Goal: Task Accomplishment & Management: Manage account settings

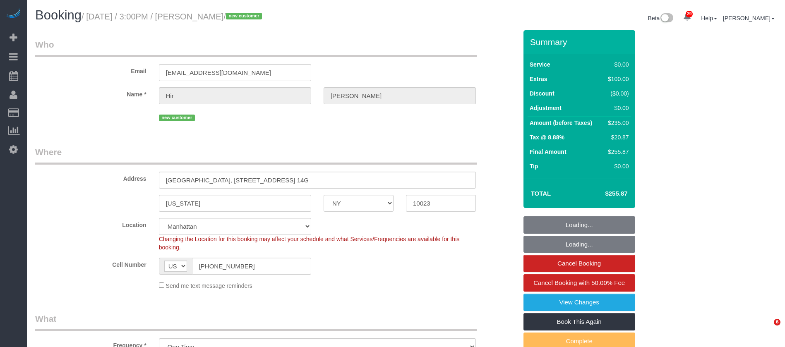
select select "NY"
select select "1"
select select "number:89"
select select "number:90"
select select "number:15"
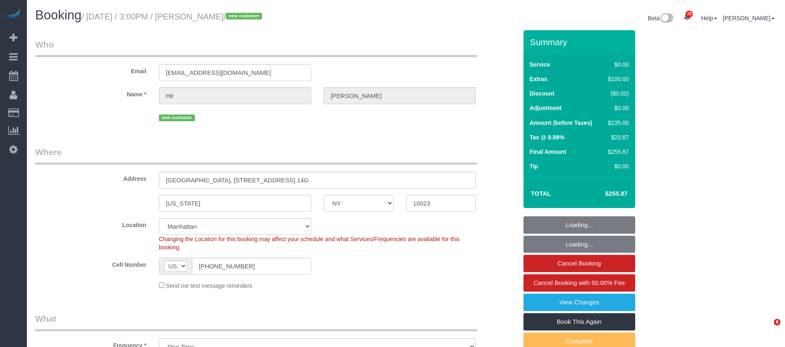
select select "number:5"
select select "spot1"
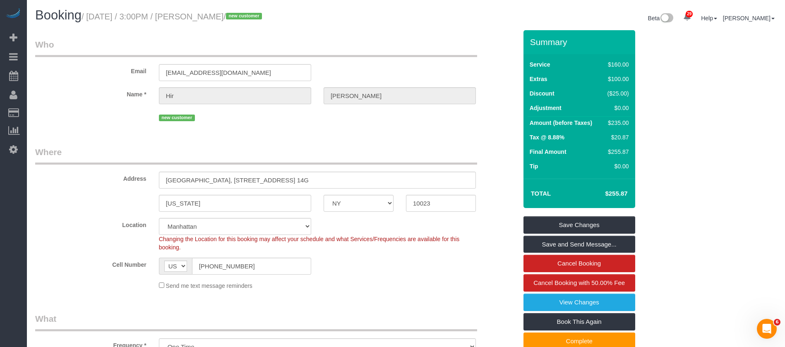
drag, startPoint x: 88, startPoint y: 15, endPoint x: 241, endPoint y: 15, distance: 153.2
click at [241, 15] on small "/ September 27, 2025 / 3:00PM / Hir Shah / new customer" at bounding box center [173, 16] width 183 height 9
copy small "September 27, 2025 / 3:00PM / Hir Shah"
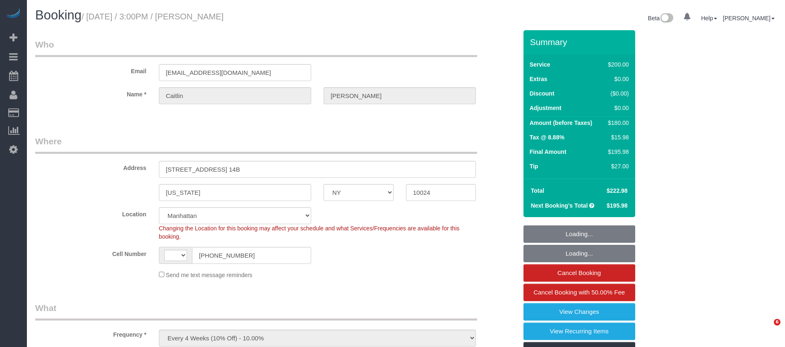
select select "NY"
select select "object:624"
select select "string:[GEOGRAPHIC_DATA]"
select select "string:stripe-pm_1RGsso4VGloSiKo7yoovUInS"
select select "150"
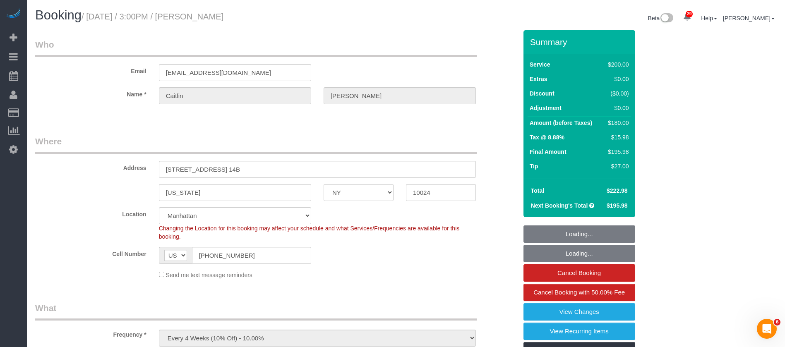
select select "number:58"
select select "number:75"
select select "number:15"
select select "number:5"
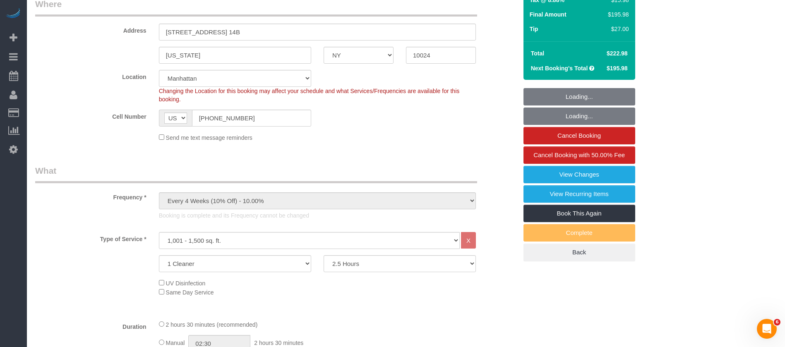
select select "spot1"
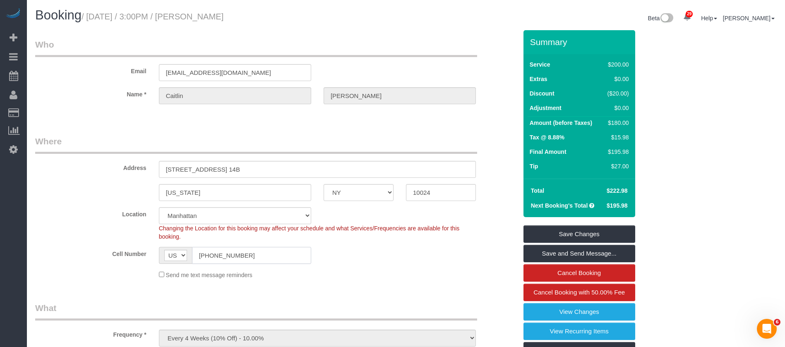
drag, startPoint x: 198, startPoint y: 258, endPoint x: 260, endPoint y: 246, distance: 62.9
click at [260, 249] on input "[PHONE_NUMBER]" at bounding box center [251, 255] width 119 height 17
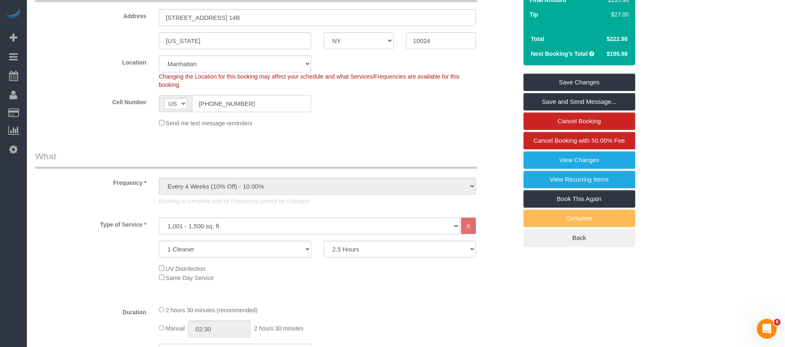
scroll to position [311, 0]
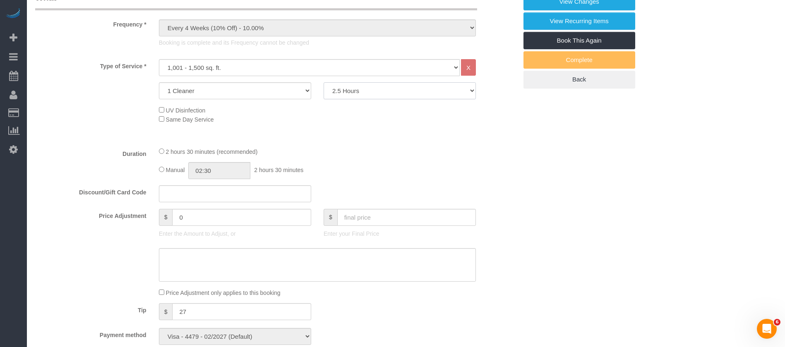
drag, startPoint x: 449, startPoint y: 91, endPoint x: 439, endPoint y: 90, distance: 10.4
click at [449, 91] on select "2 Hours 2.5 Hours 3 Hours 3.5 Hours 4 Hours 4.5 Hours 5 Hours 5.5 Hours 6 Hours…" at bounding box center [400, 90] width 152 height 17
select select "120"
click at [324, 82] on select "2 Hours 2.5 Hours 3 Hours 3.5 Hours 4 Hours 4.5 Hours 5 Hours 5.5 Hours 6 Hours…" at bounding box center [400, 90] width 152 height 17
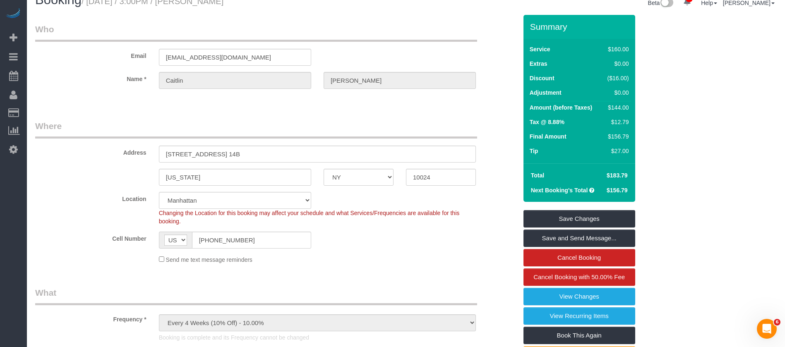
scroll to position [0, 0]
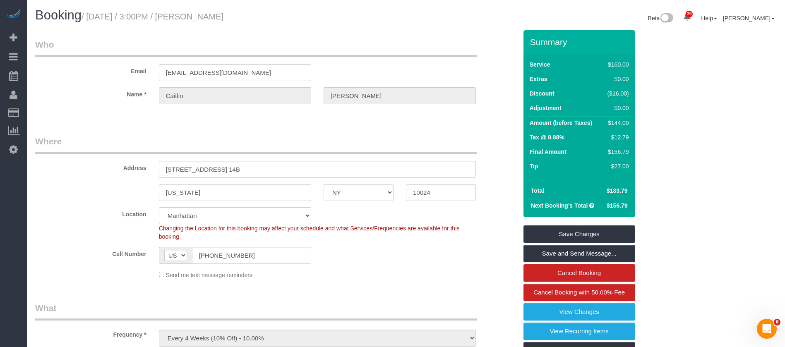
select select "spot25"
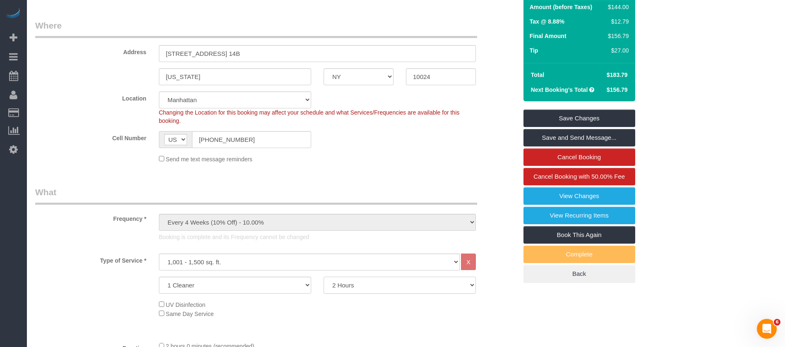
scroll to position [248, 0]
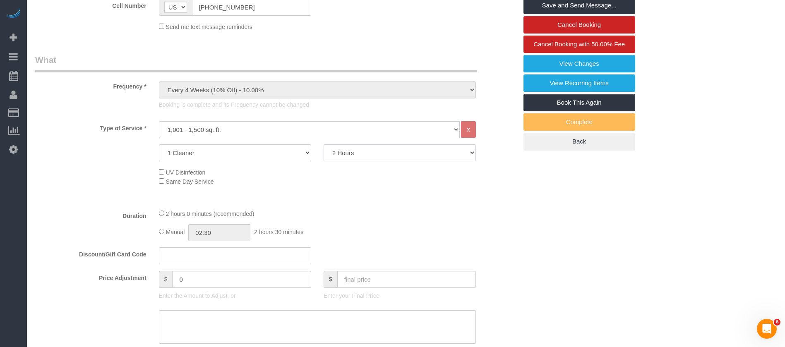
drag, startPoint x: 447, startPoint y: 149, endPoint x: 442, endPoint y: 149, distance: 5.0
click at [447, 149] on select "2 Hours 2.5 Hours 3 Hours 3.5 Hours 4 Hours 4.5 Hours 5 Hours 5.5 Hours 6 Hours…" at bounding box center [400, 153] width 152 height 17
select select "150"
click at [324, 145] on select "2 Hours 2.5 Hours 3 Hours 3.5 Hours 4 Hours 4.5 Hours 5 Hours 5.5 Hours 6 Hours…" at bounding box center [400, 153] width 152 height 17
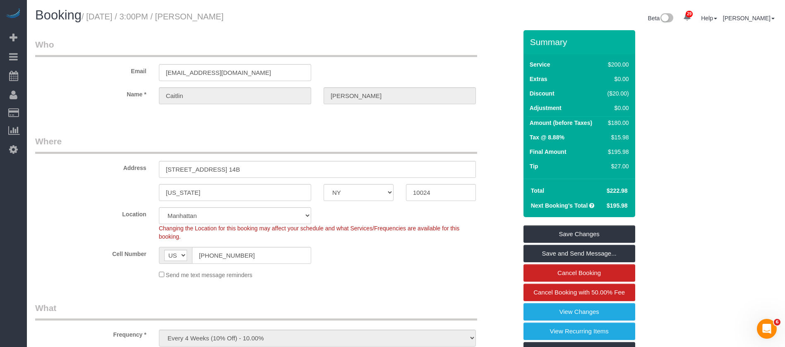
select select "spot49"
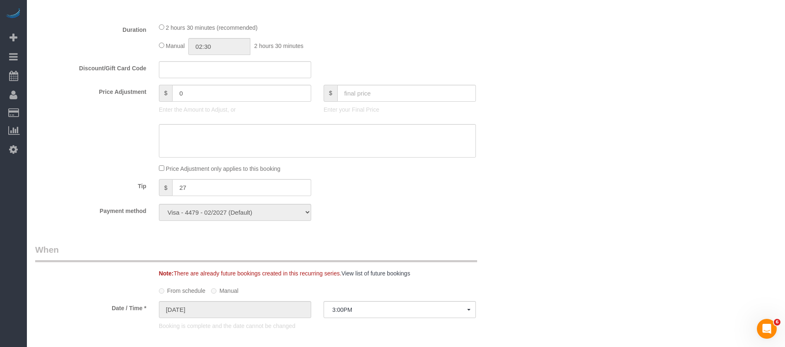
scroll to position [311, 0]
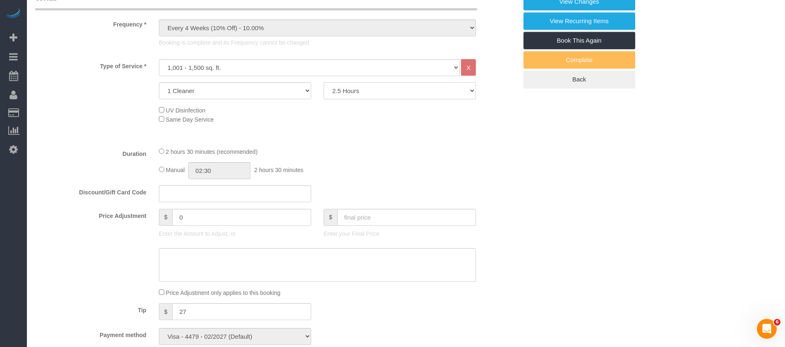
drag, startPoint x: 456, startPoint y: 94, endPoint x: 440, endPoint y: 94, distance: 16.2
click at [456, 94] on select "2 Hours 2.5 Hours 3 Hours 3.5 Hours 4 Hours 4.5 Hours 5 Hours 5.5 Hours 6 Hours…" at bounding box center [400, 90] width 152 height 17
select select "120"
click at [324, 82] on select "2 Hours 2.5 Hours 3 Hours 3.5 Hours 4 Hours 4.5 Hours 5 Hours 5.5 Hours 6 Hours…" at bounding box center [400, 90] width 152 height 17
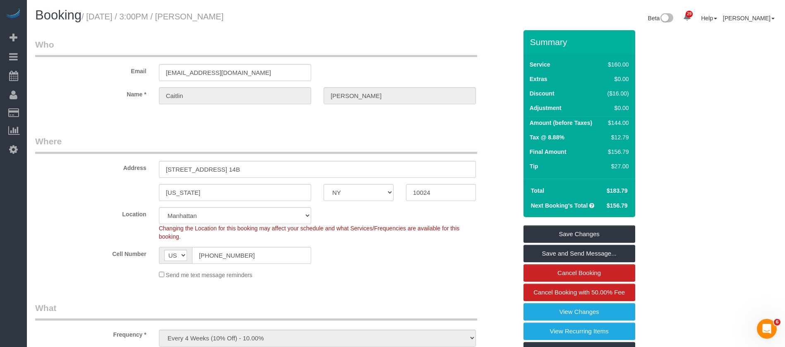
select select "spot73"
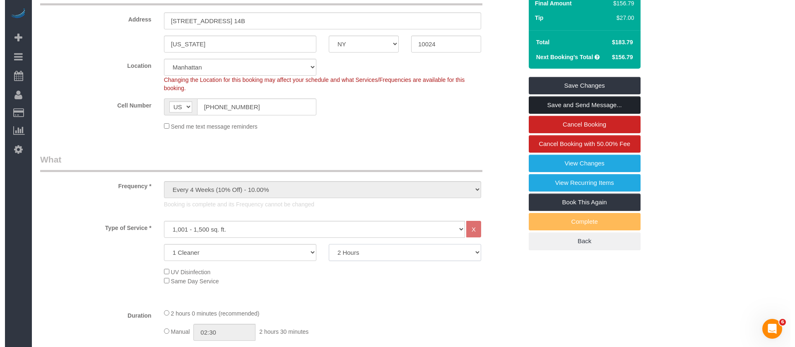
scroll to position [124, 0]
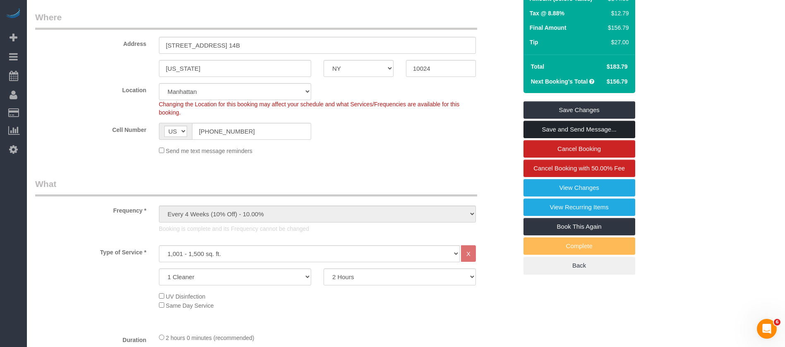
click at [596, 128] on link "Save and Send Message..." at bounding box center [580, 129] width 112 height 17
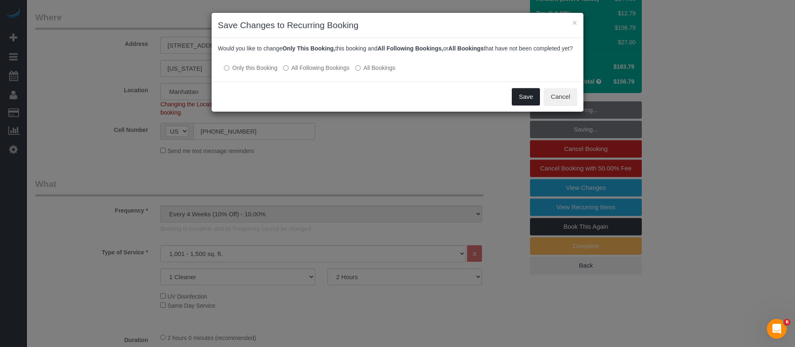
click at [525, 104] on button "Save" at bounding box center [526, 96] width 28 height 17
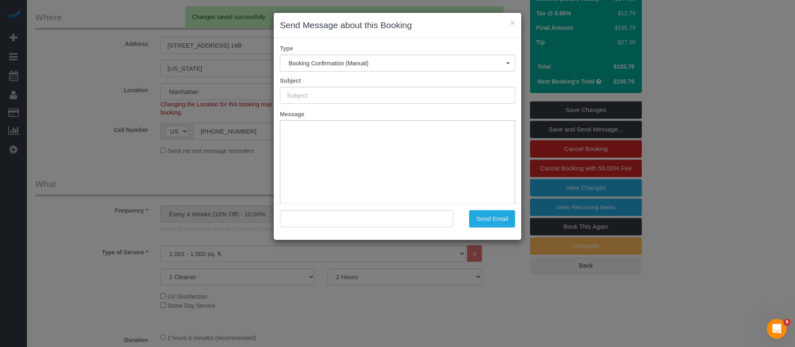
type input "Cleaning Confirmed for [DATE] 3:00pm"
type input ""[PERSON_NAME]" <[EMAIL_ADDRESS][DOMAIN_NAME]>"
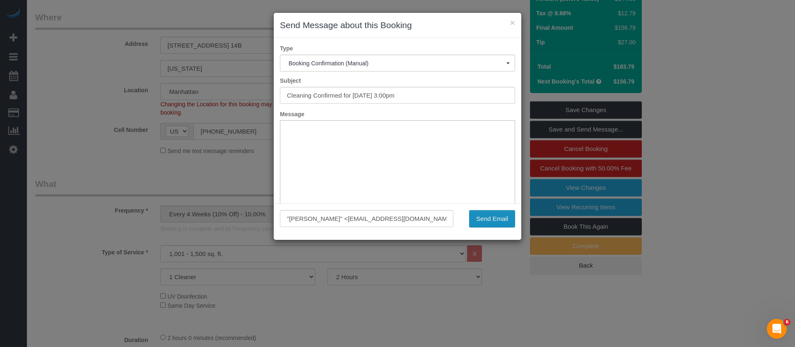
click at [482, 210] on button "Send Email" at bounding box center [492, 218] width 46 height 17
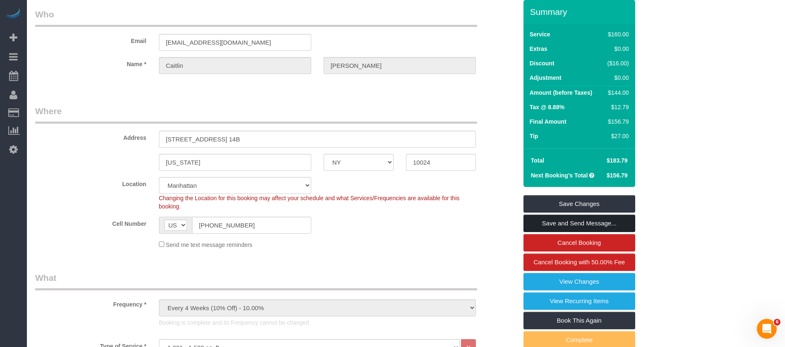
scroll to position [0, 0]
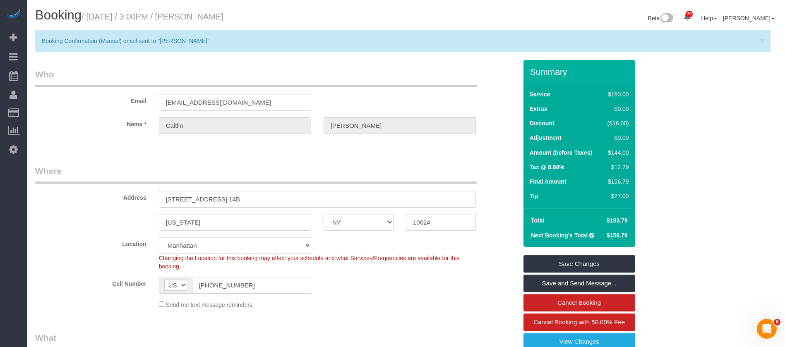
drag, startPoint x: 209, startPoint y: 13, endPoint x: 262, endPoint y: 12, distance: 53.4
click at [262, 12] on h1 "Booking / [DATE] / 3:00PM / [PERSON_NAME]" at bounding box center [217, 15] width 365 height 14
copy small "[PERSON_NAME]"
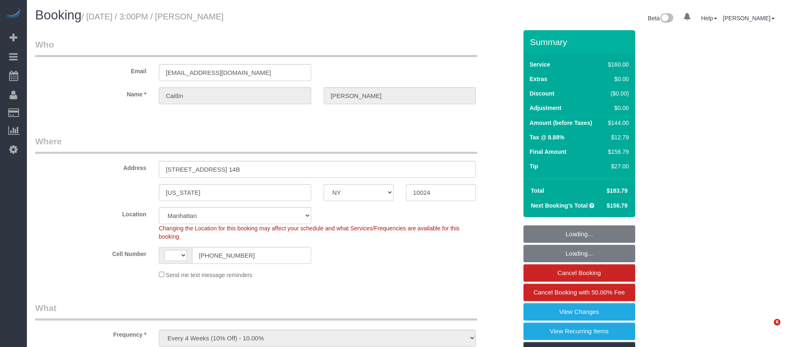
select select "NY"
select select "string:stripe-pm_1RGsso4VGloSiKo7yoovUInS"
select select "number:58"
select select "number:75"
select select "number:15"
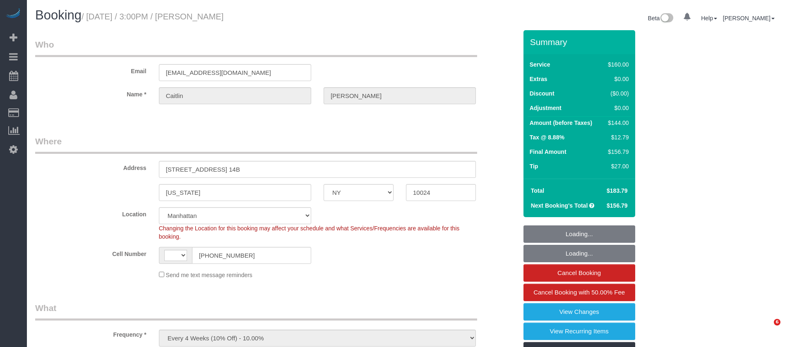
select select "number:5"
select select "string:US"
select select "object:1521"
select select "spot1"
